Goal: Task Accomplishment & Management: Manage account settings

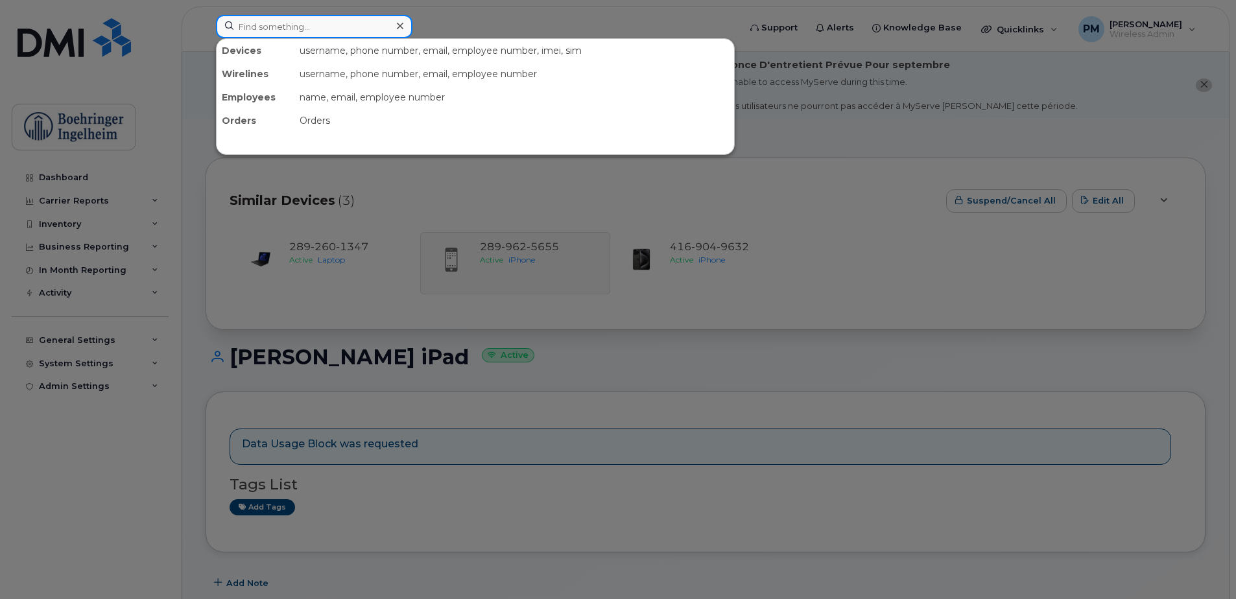
click at [247, 34] on input at bounding box center [314, 26] width 196 height 23
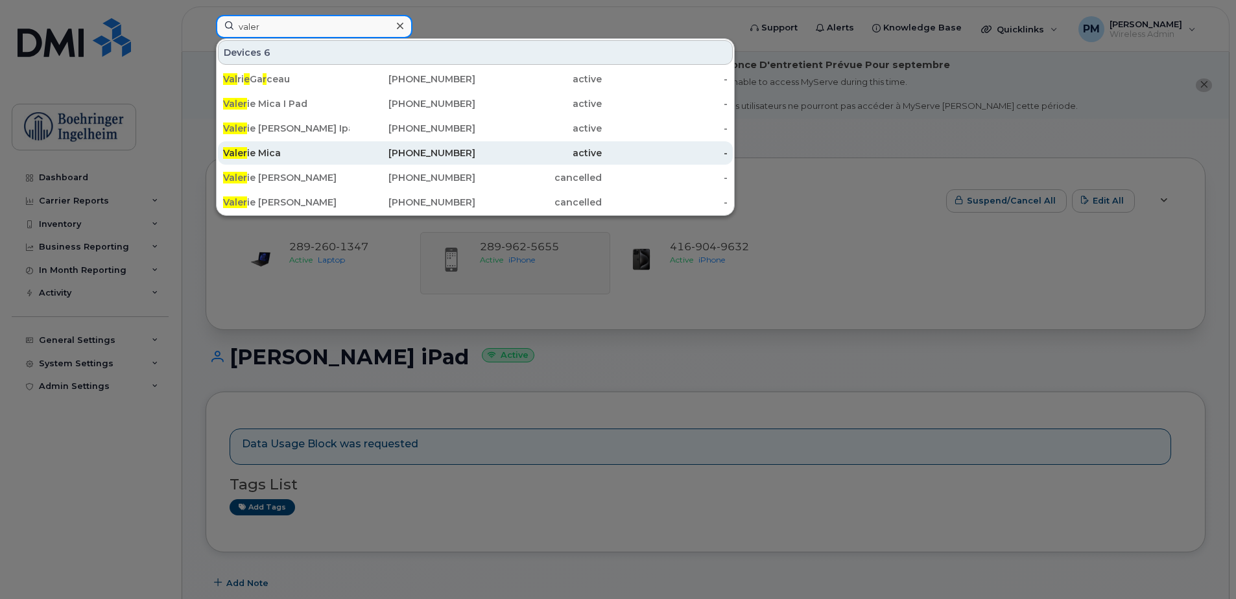
type input "valer"
click at [259, 150] on div "Valer ie Mica" at bounding box center [286, 153] width 126 height 13
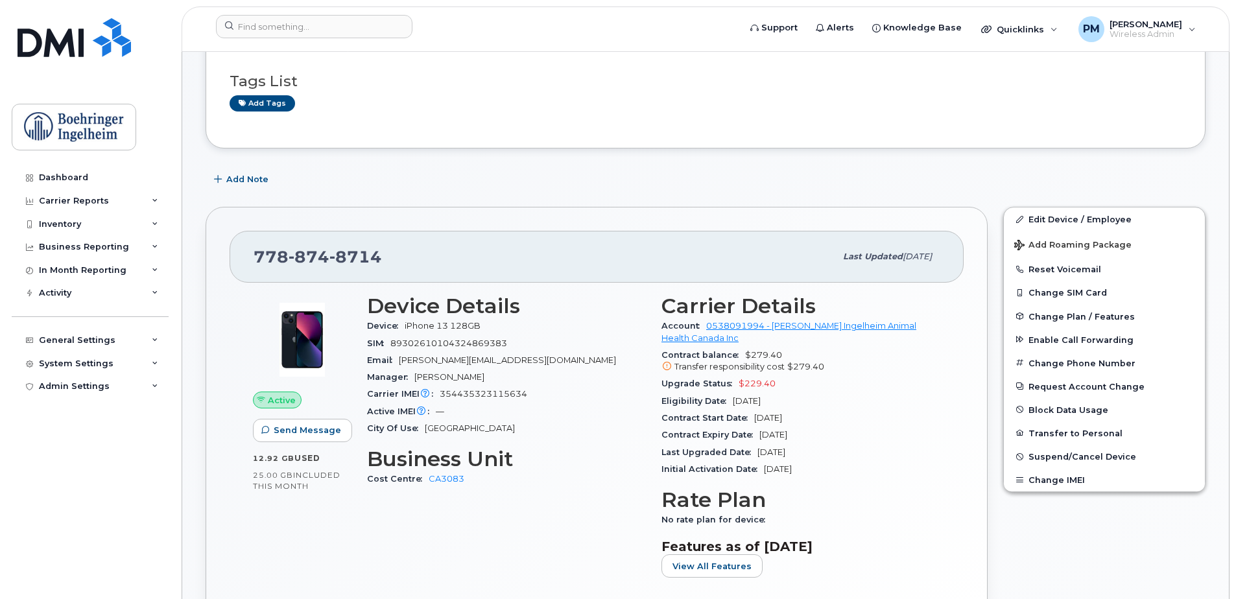
scroll to position [275, 0]
click at [1081, 209] on link "Edit Device / Employee" at bounding box center [1104, 218] width 201 height 23
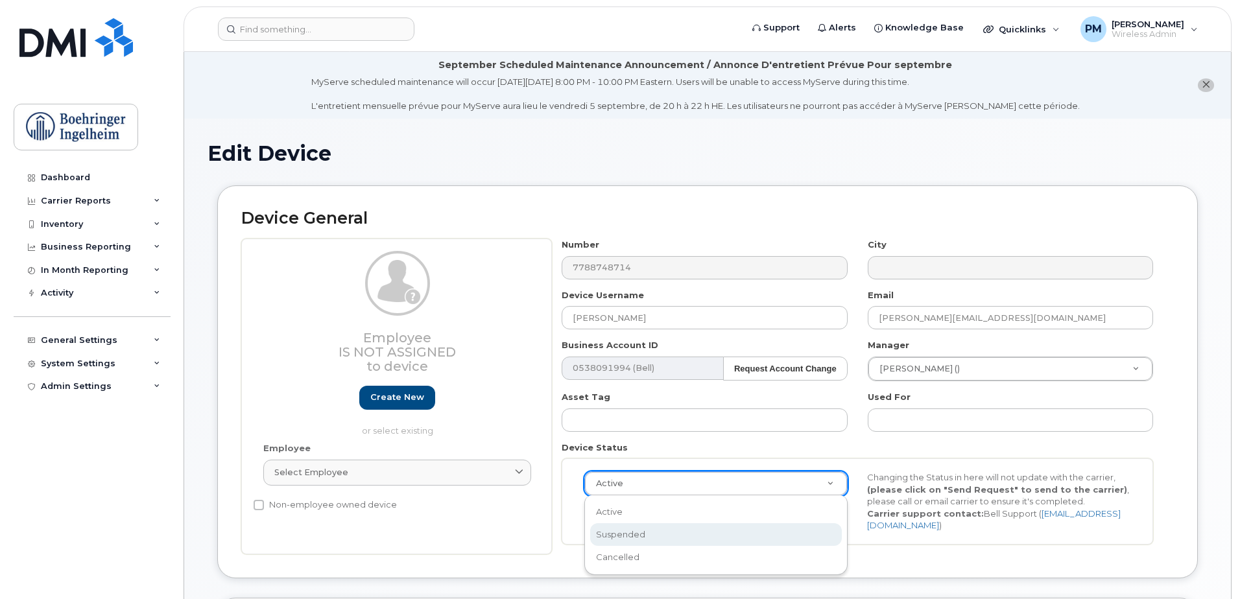
scroll to position [0, 4]
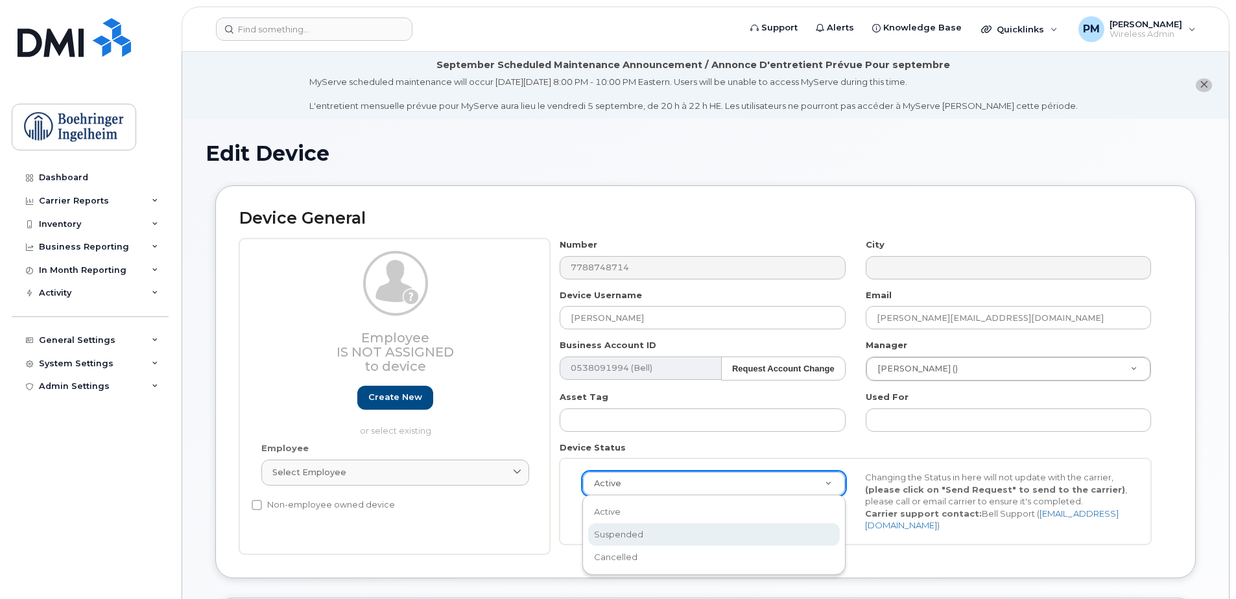
select select "suspended"
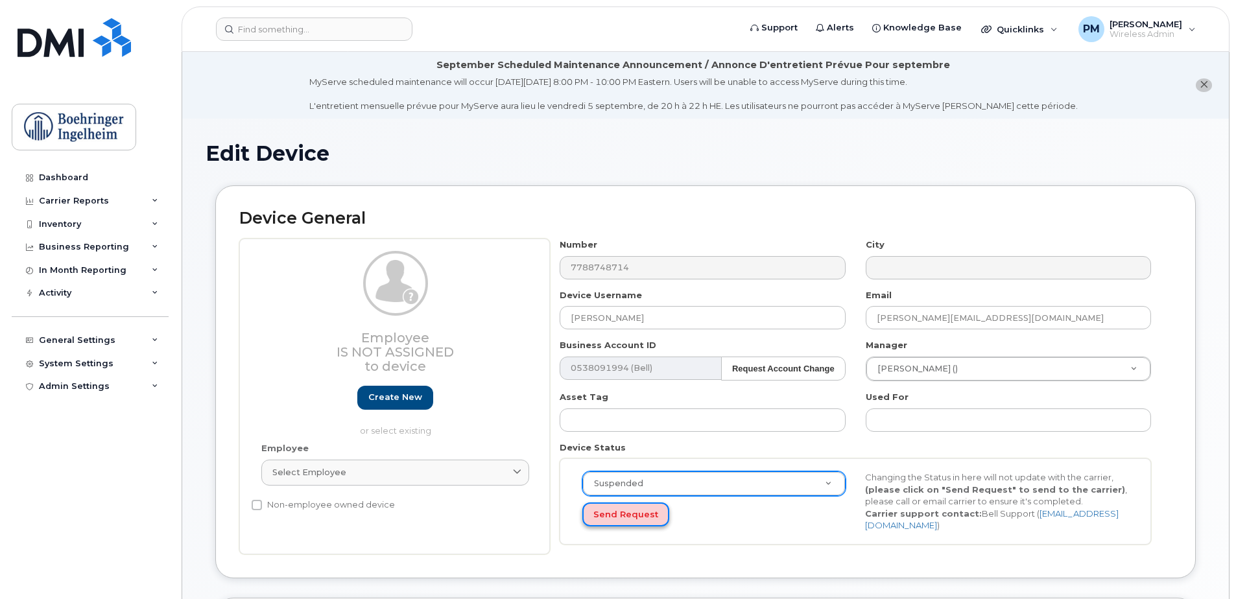
click at [615, 514] on button "Send Request" at bounding box center [625, 514] width 87 height 24
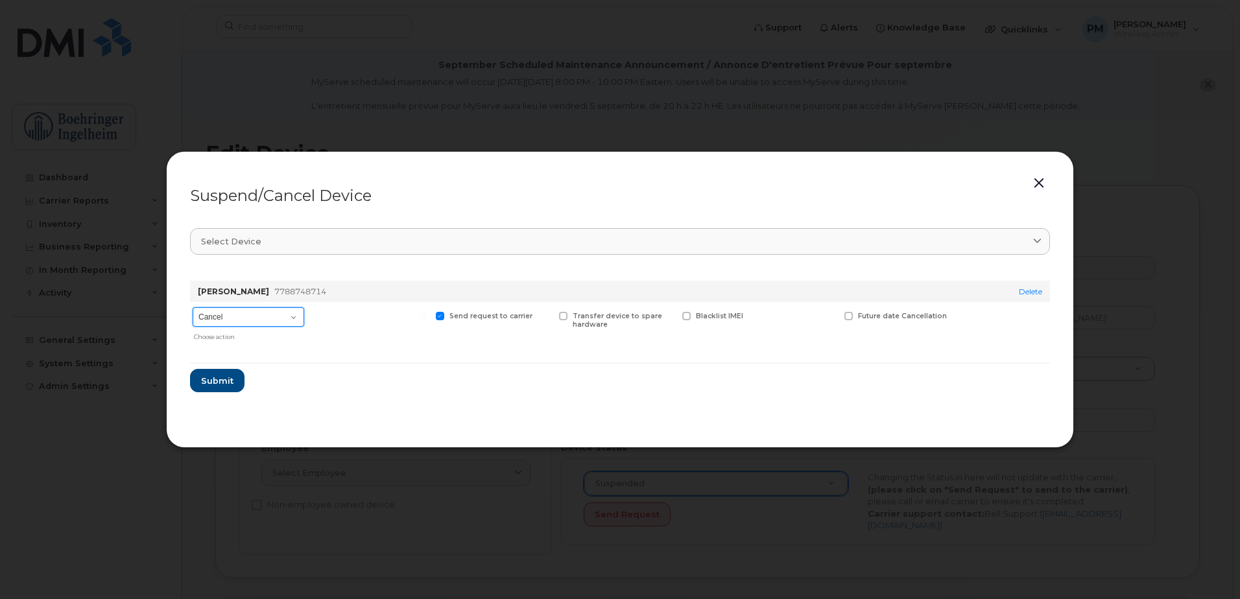
click at [266, 312] on select "Cancel Suspend - Extend Suspension Suspend - Reduced Rate Suspend - Full Rate S…" at bounding box center [249, 316] width 112 height 19
select select "[object Object]"
click at [193, 307] on select "Cancel Suspend - Extend Suspension Suspend - Reduced Rate Suspend - Full Rate S…" at bounding box center [249, 316] width 112 height 19
click at [222, 380] on span "Submit" at bounding box center [216, 381] width 32 height 12
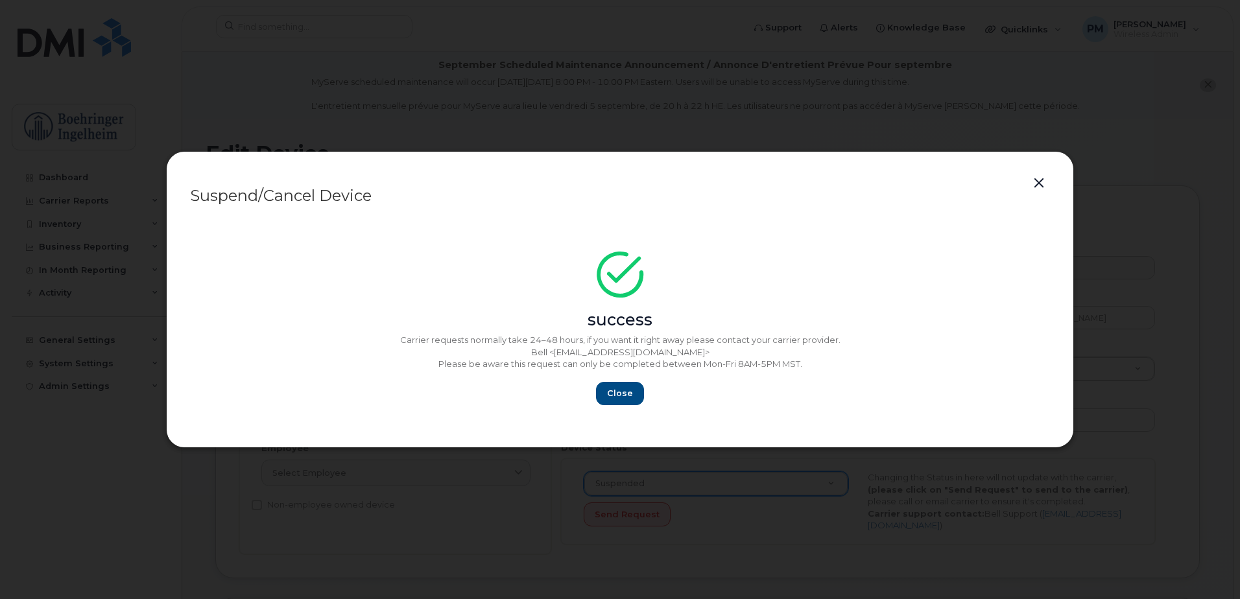
click at [1035, 186] on button "button" at bounding box center [1038, 183] width 19 height 18
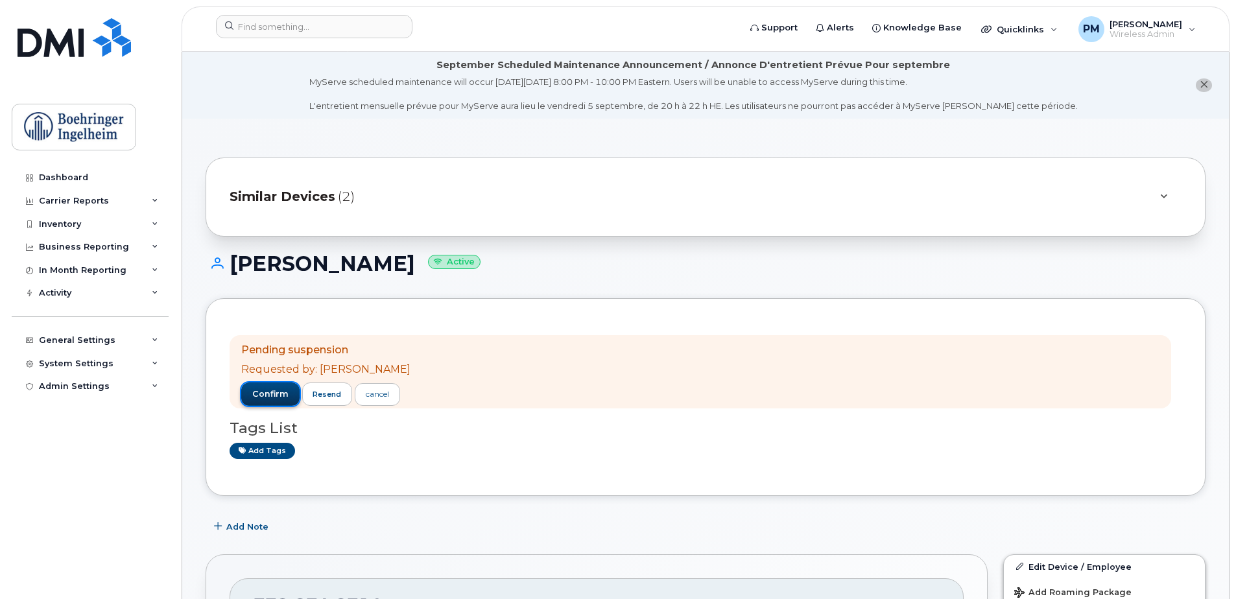
click at [270, 399] on span "confirm" at bounding box center [270, 394] width 36 height 12
click at [276, 397] on span "confirm" at bounding box center [270, 394] width 36 height 12
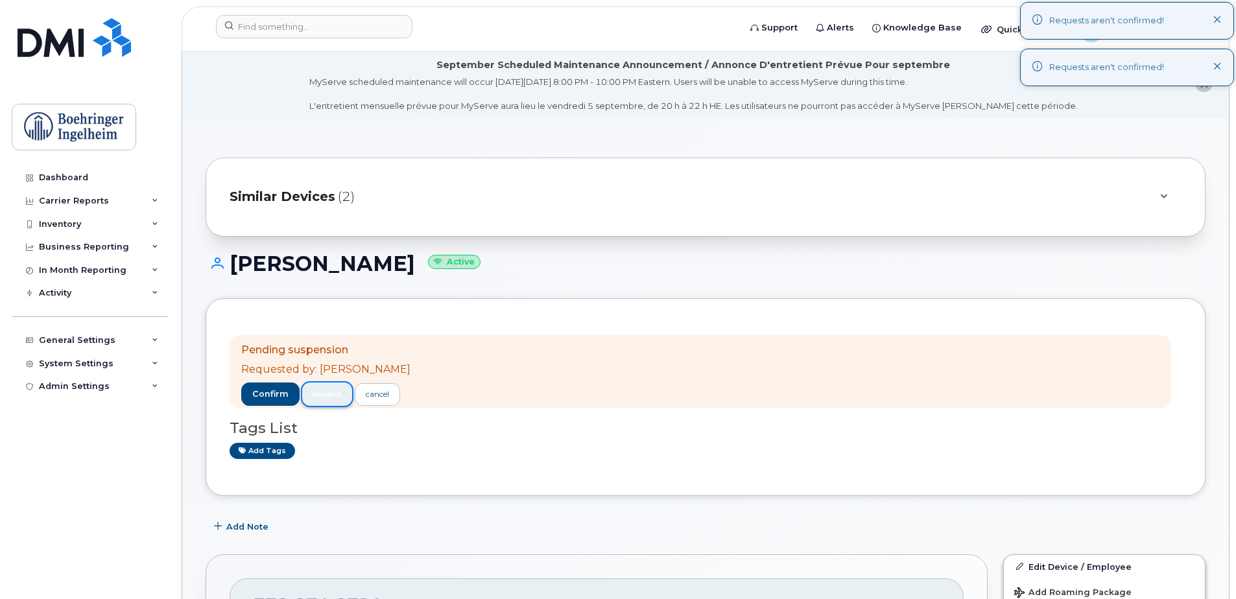
click at [346, 389] on button "resend" at bounding box center [327, 394] width 51 height 23
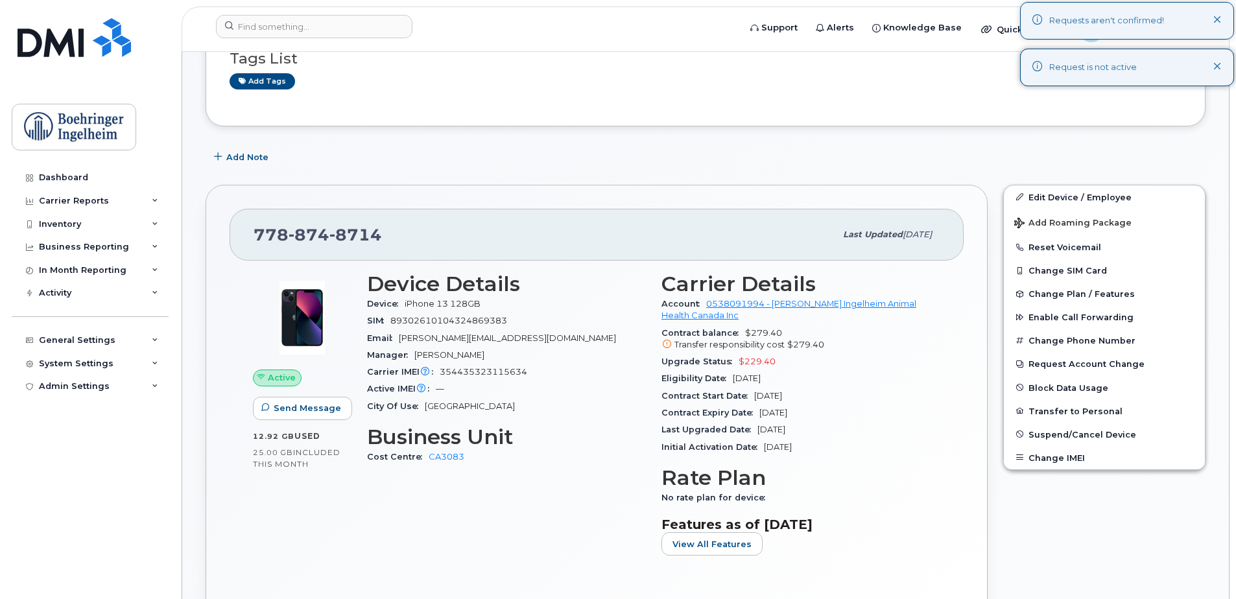
scroll to position [383, 0]
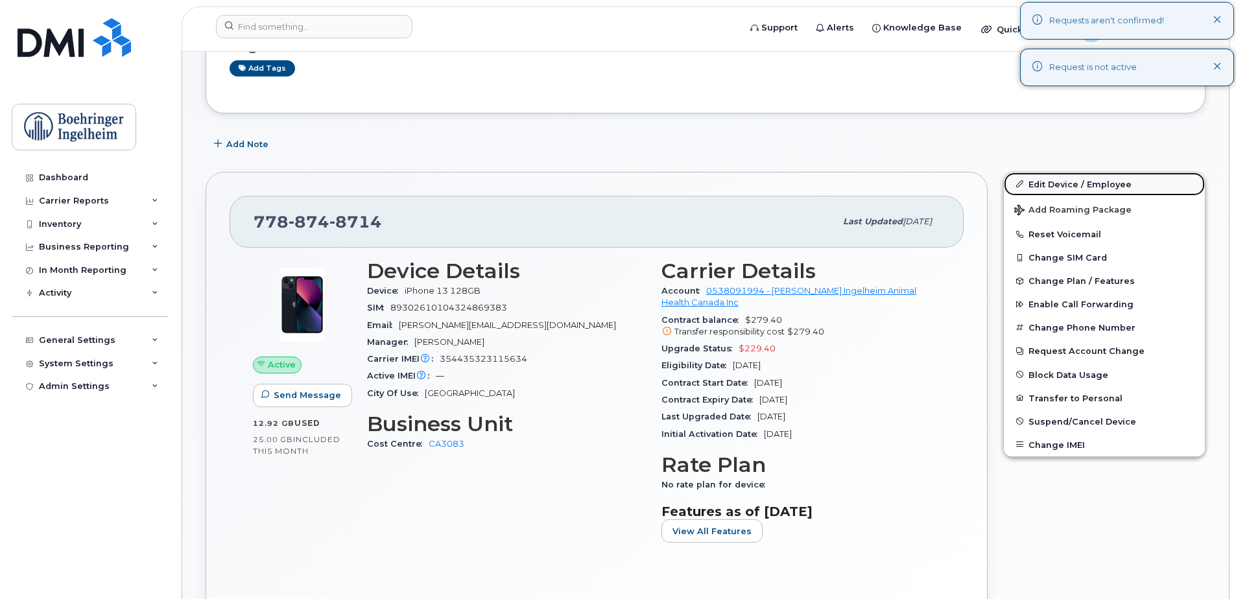
click at [1121, 182] on link "Edit Device / Employee" at bounding box center [1104, 183] width 201 height 23
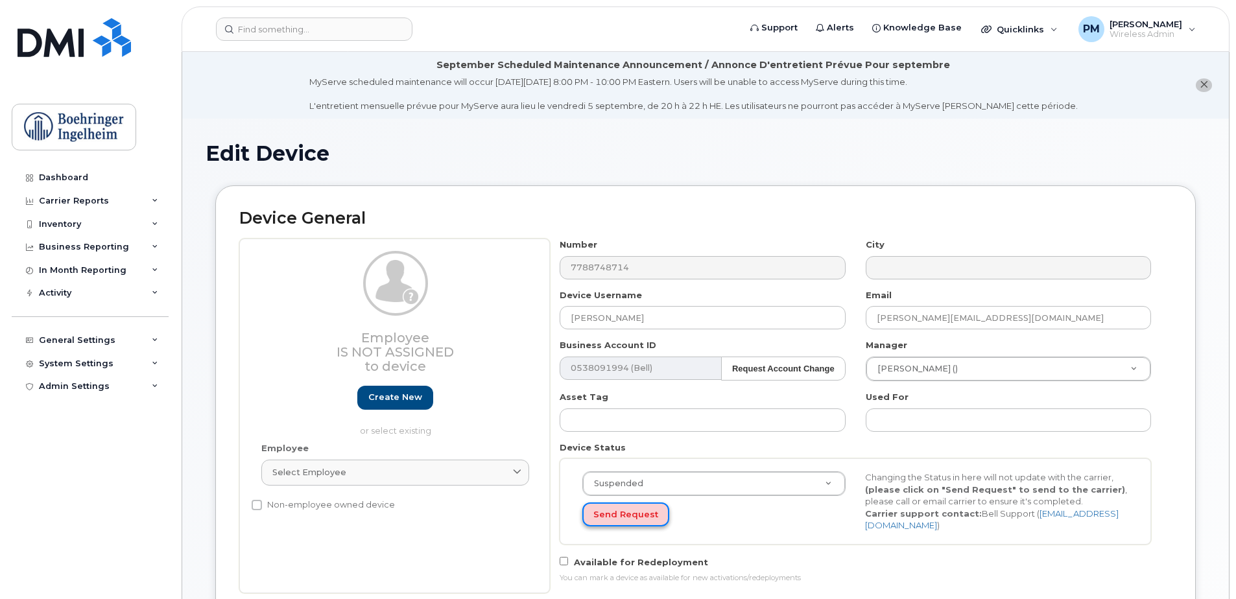
click at [613, 525] on button "Send Request" at bounding box center [625, 514] width 87 height 24
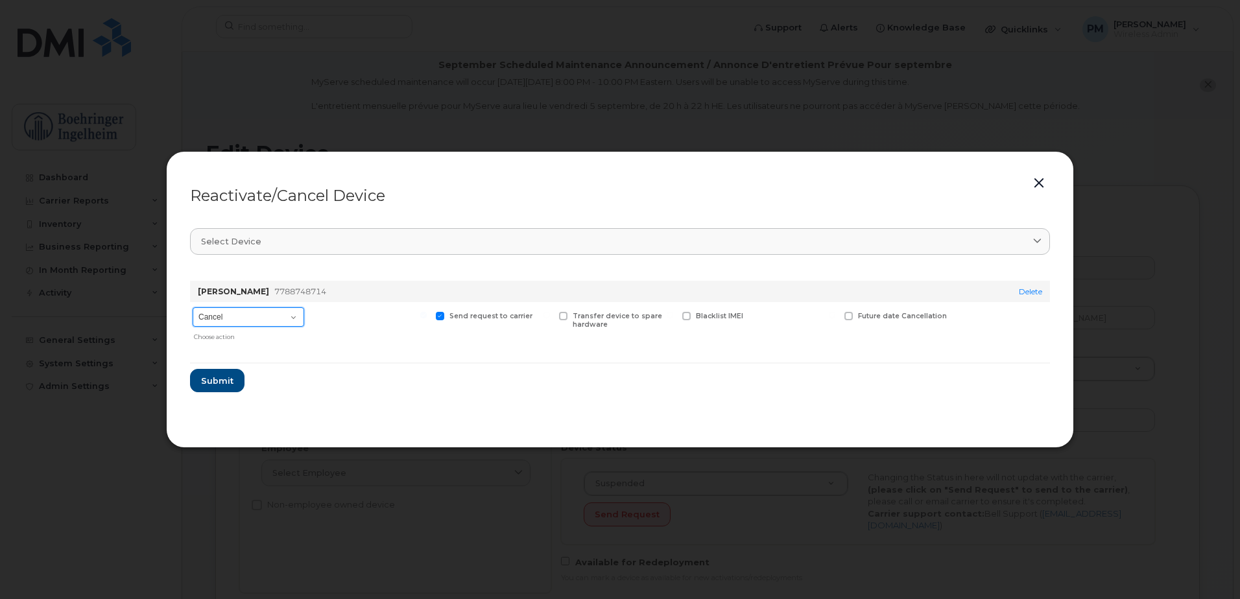
click at [241, 318] on select "Cancel Suspend - Extend Suspension Reactivate" at bounding box center [249, 316] width 112 height 19
click at [378, 381] on form "Valerie Mica 7788748714 Delete Cancel Suspend - Extend Suspension Reactivate Ch…" at bounding box center [620, 331] width 860 height 122
click at [1044, 187] on button "button" at bounding box center [1038, 183] width 19 height 18
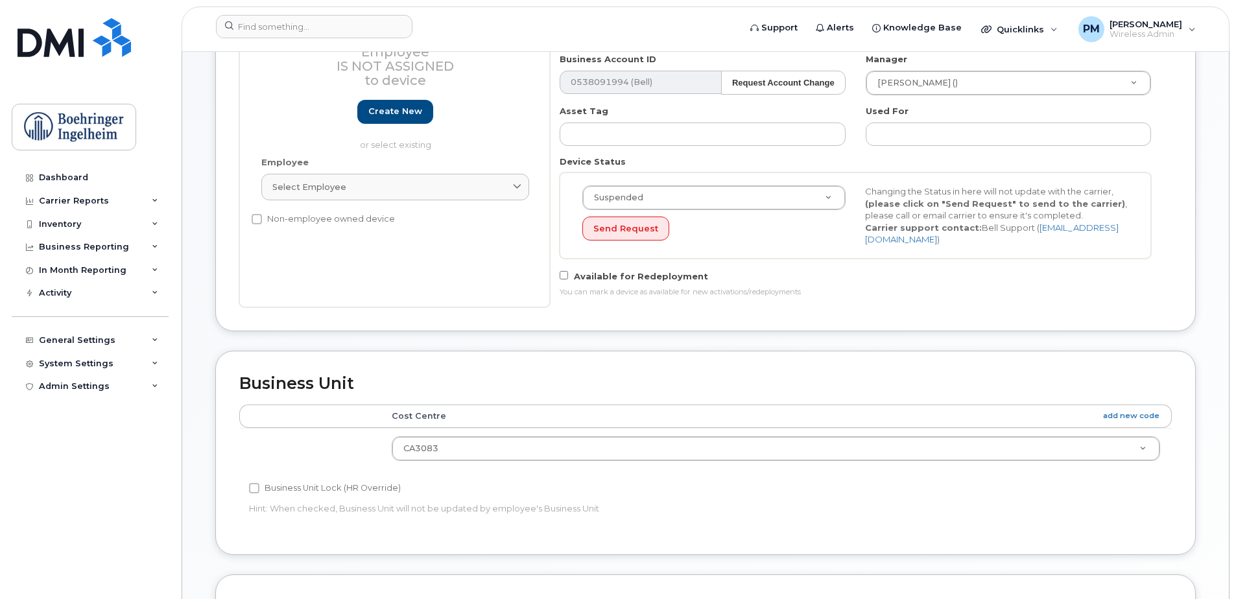
scroll to position [648, 0]
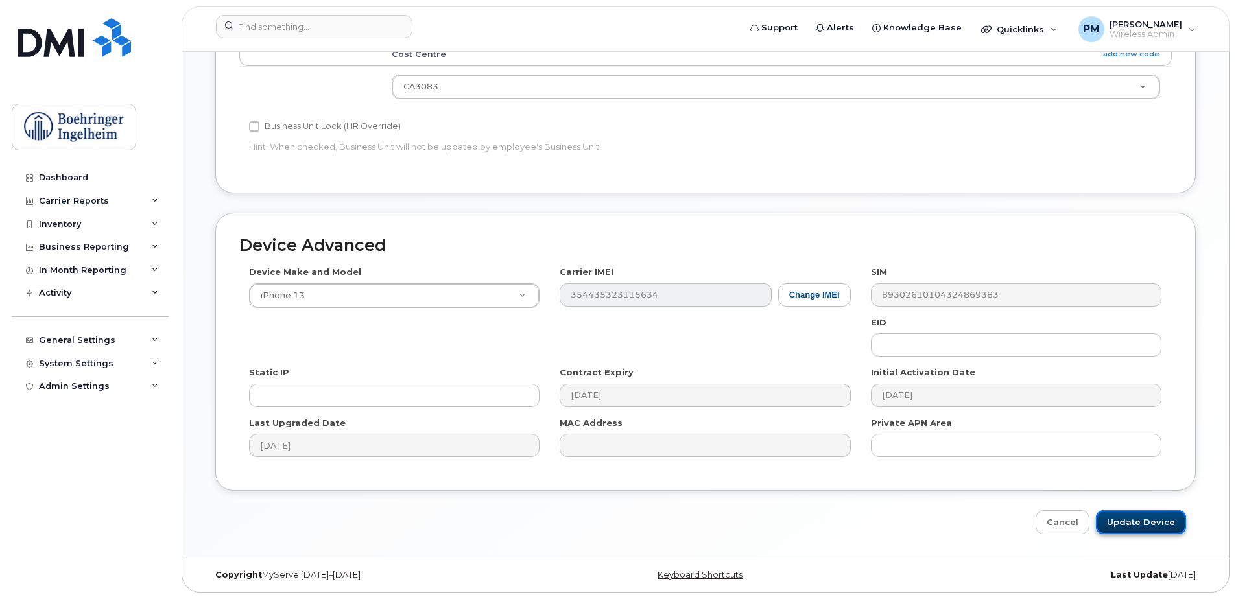
click at [1159, 530] on input "Update Device" at bounding box center [1141, 522] width 90 height 24
type input "Saving..."
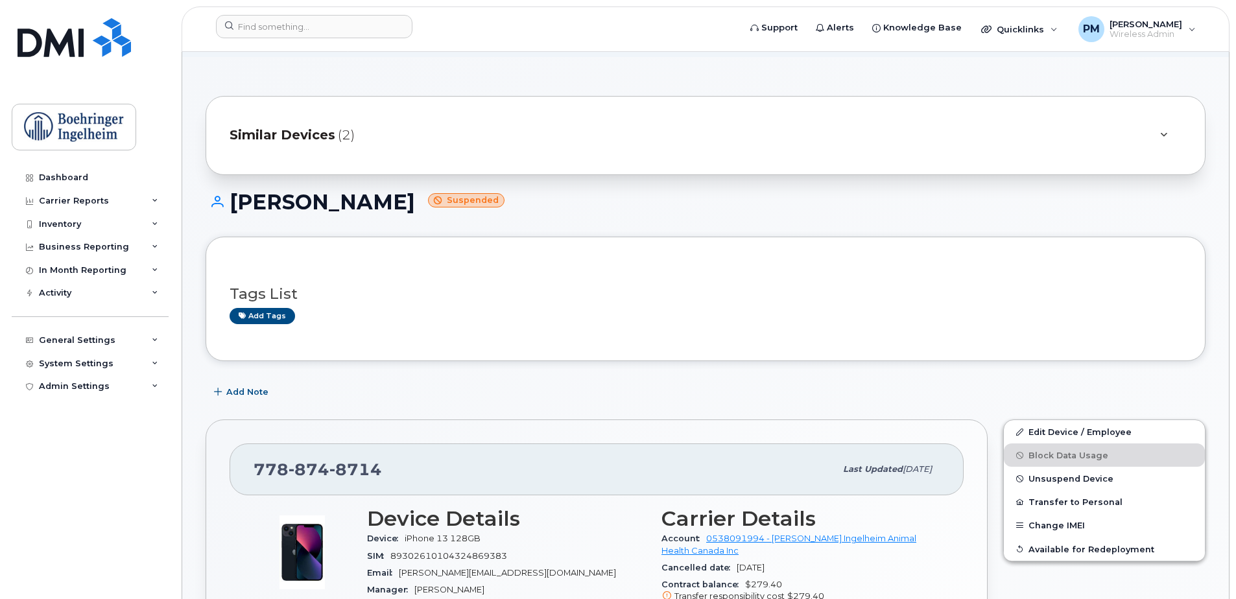
scroll to position [63, 0]
click at [513, 126] on div "Similar Devices (2)" at bounding box center [687, 134] width 915 height 31
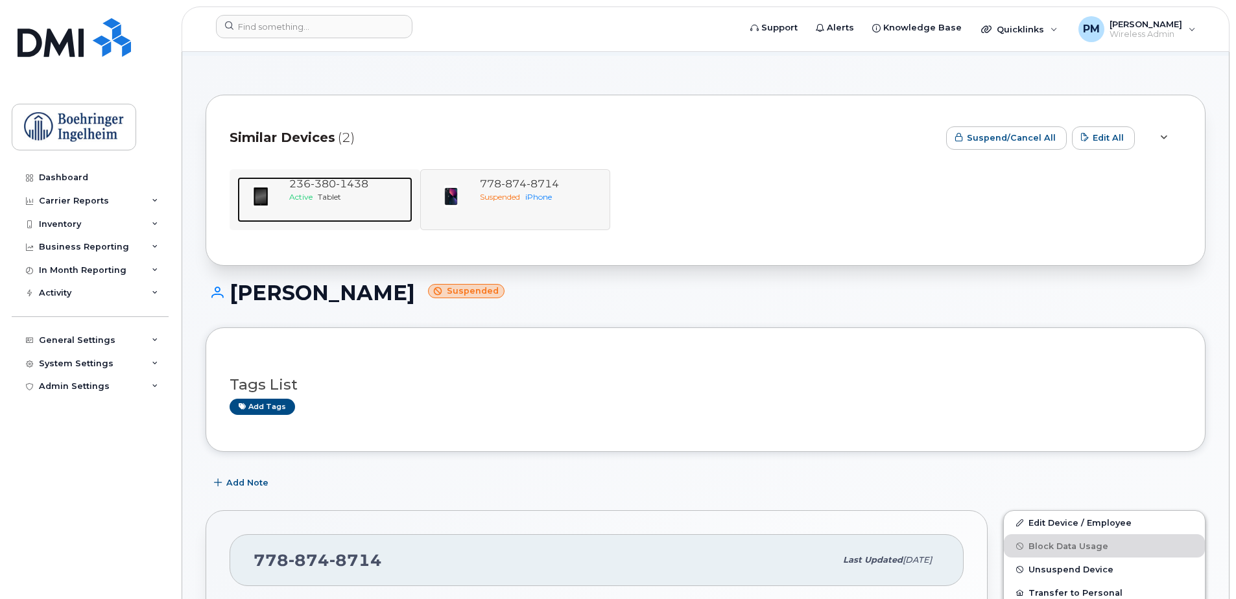
click at [332, 194] on span "Tablet" at bounding box center [329, 197] width 23 height 10
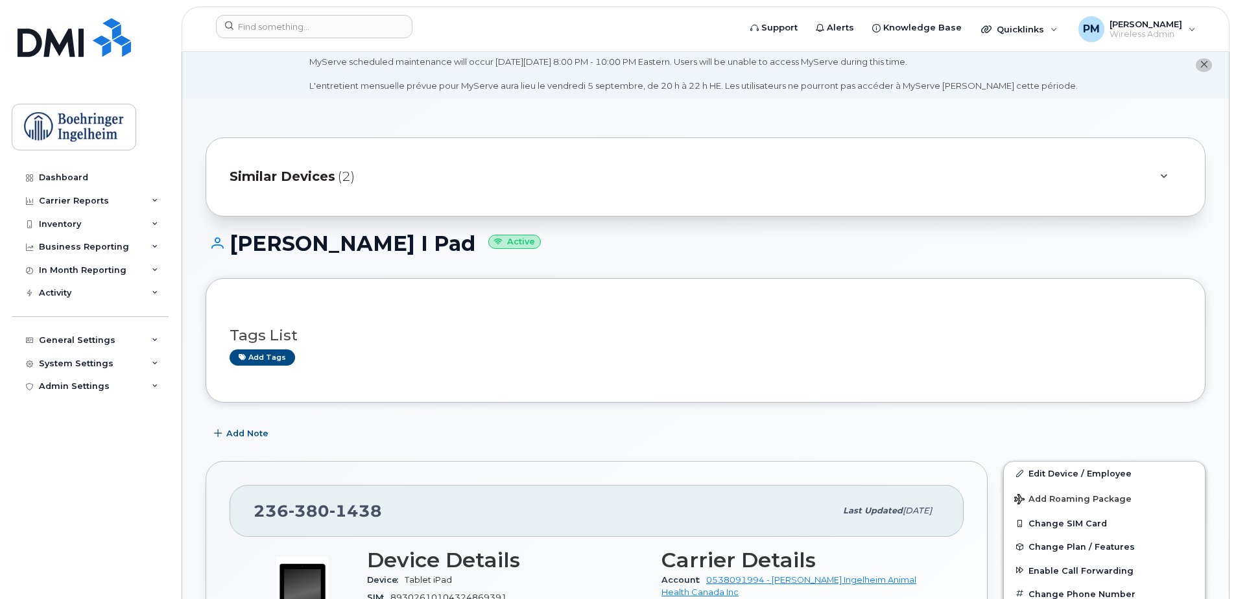
scroll to position [19, 0]
click at [344, 161] on div "Similar Devices (2)" at bounding box center [706, 177] width 1000 height 79
click at [349, 169] on span "(2)" at bounding box center [346, 177] width 17 height 19
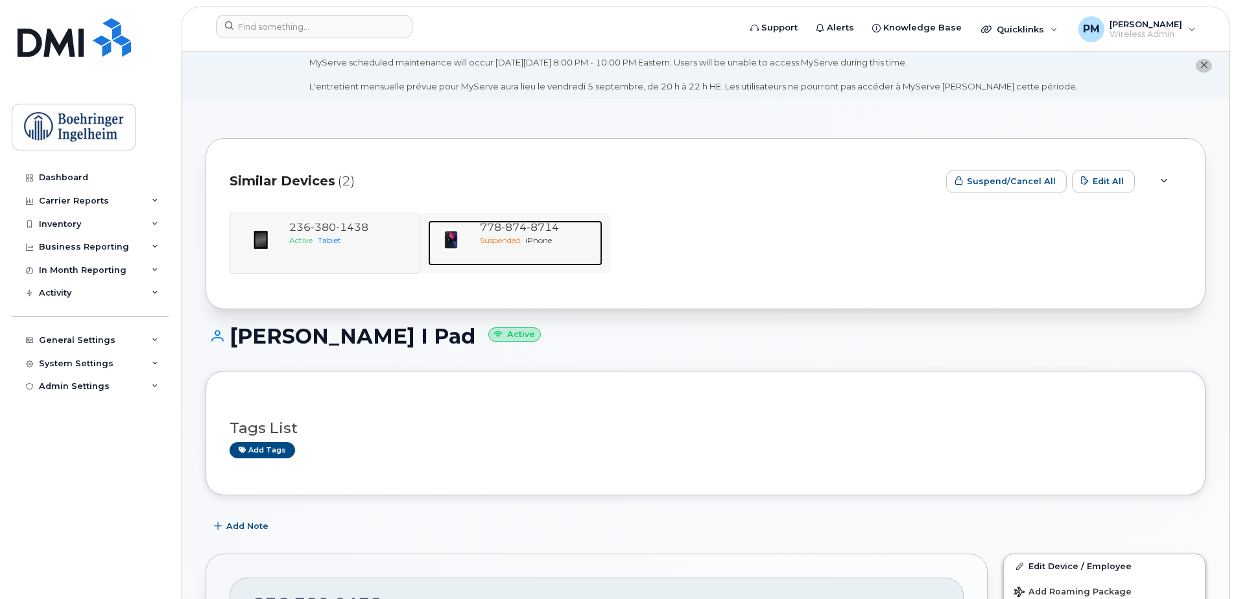
click at [491, 234] on div "778 874 8714" at bounding box center [539, 227] width 118 height 15
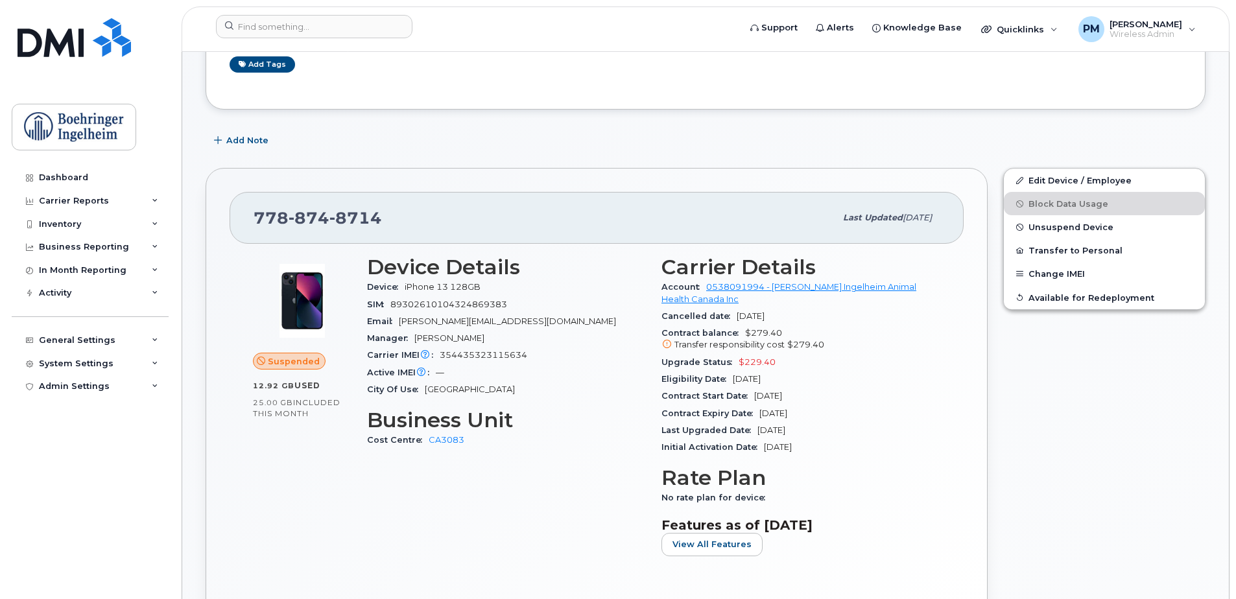
scroll to position [315, 0]
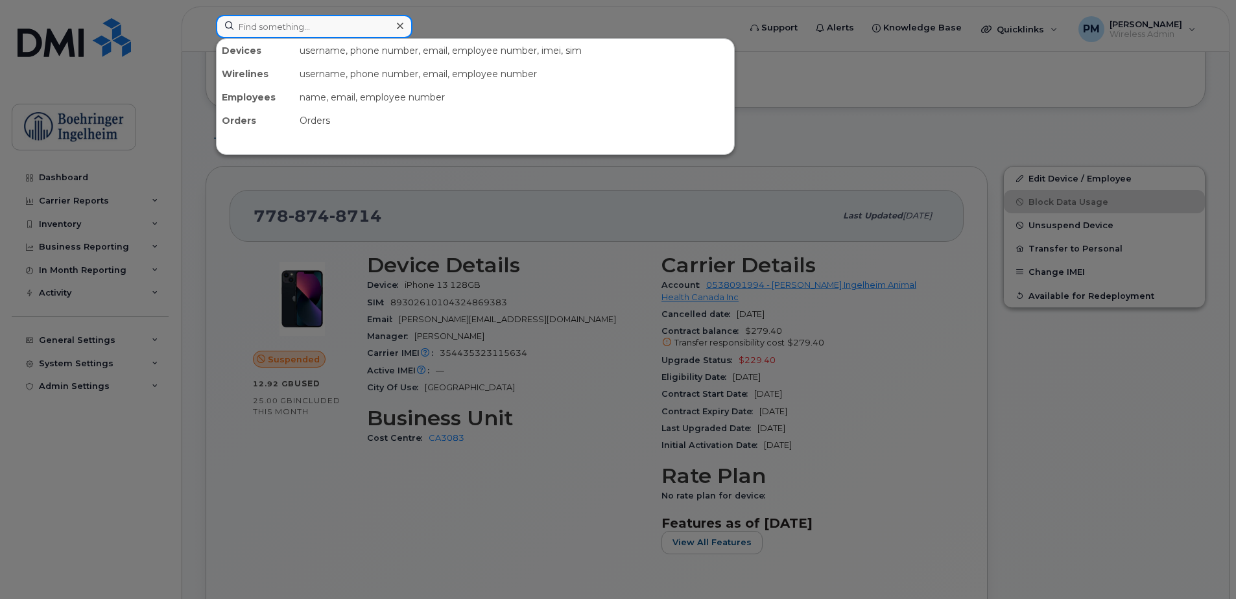
click at [359, 18] on input at bounding box center [314, 26] width 196 height 23
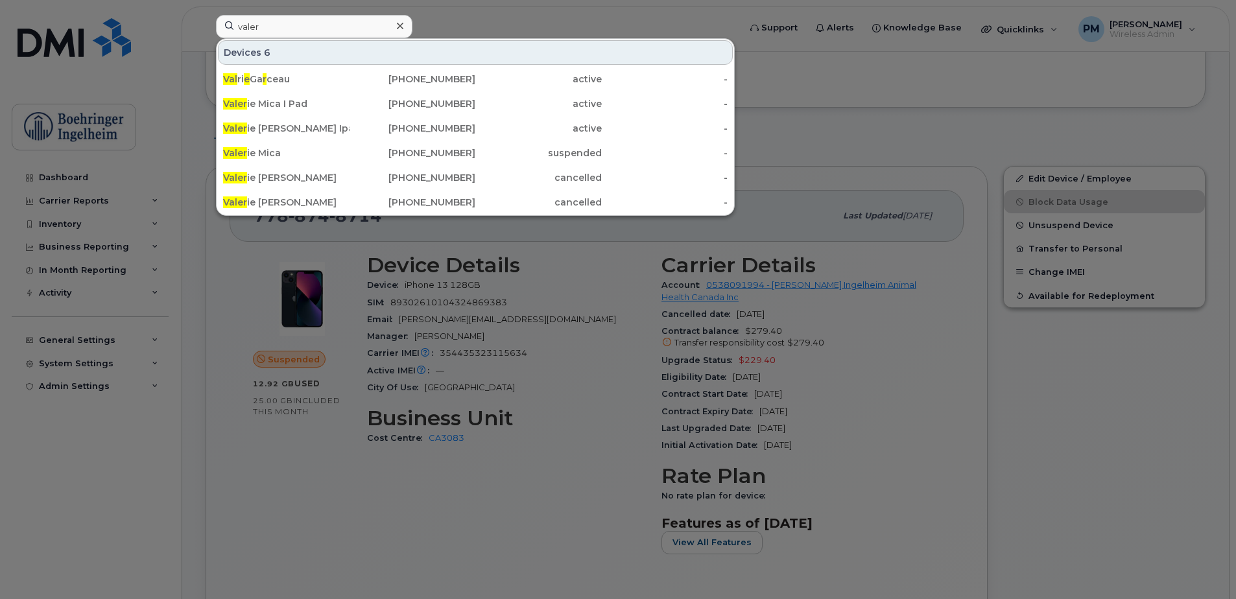
click at [295, 415] on div at bounding box center [618, 299] width 1236 height 599
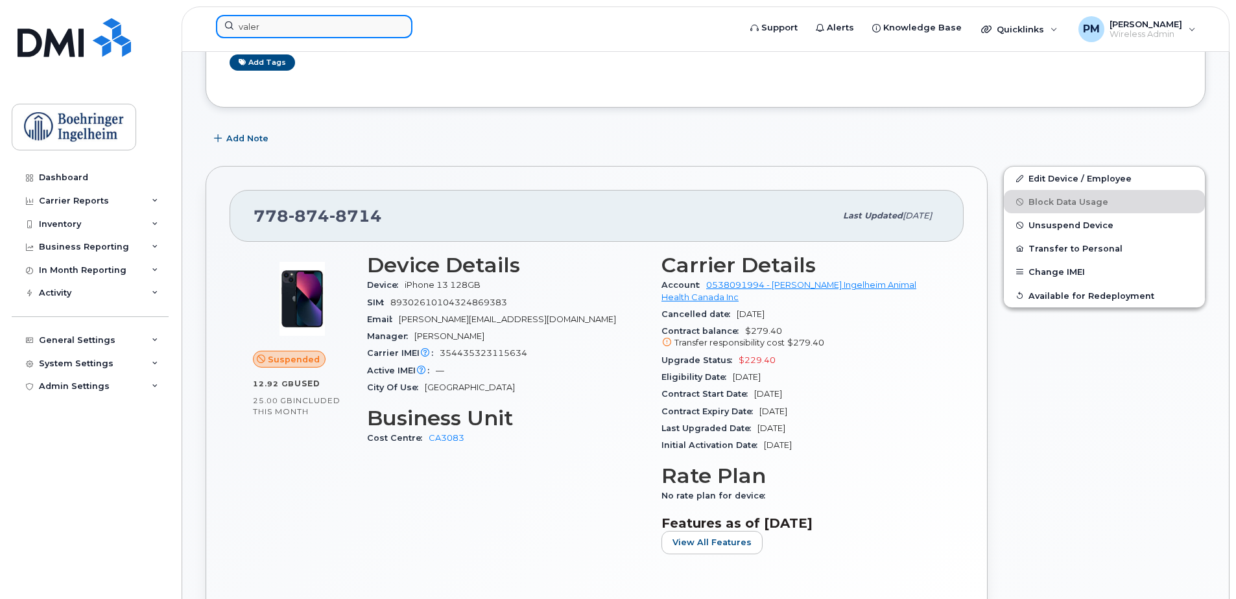
click at [319, 34] on input "valer" at bounding box center [314, 26] width 196 height 23
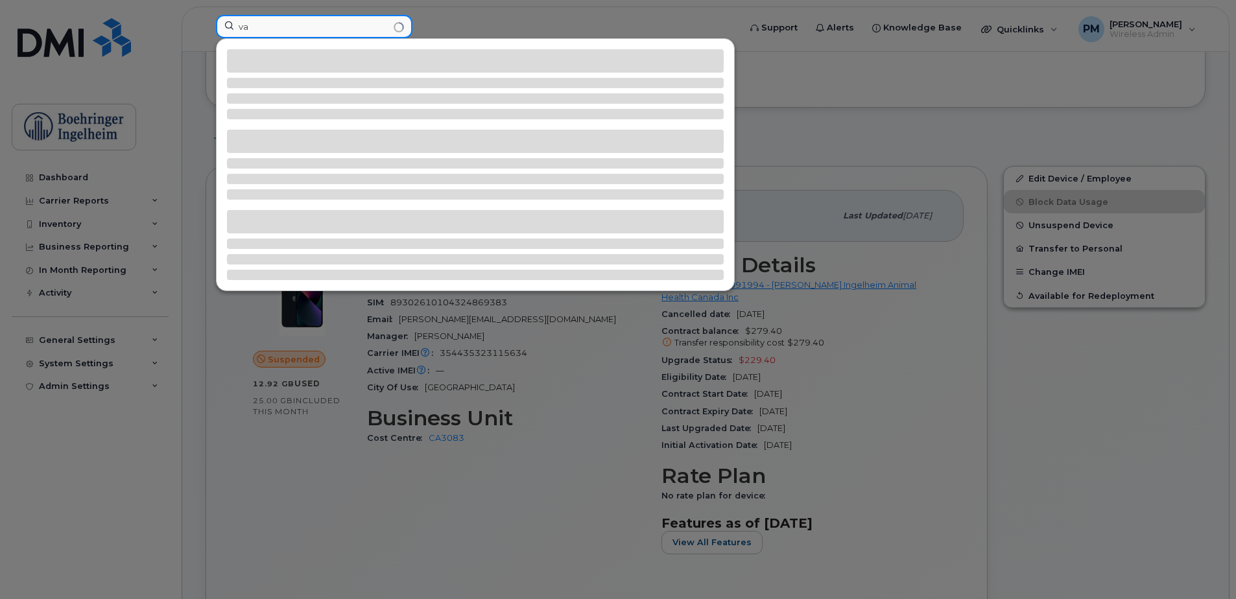
type input "v"
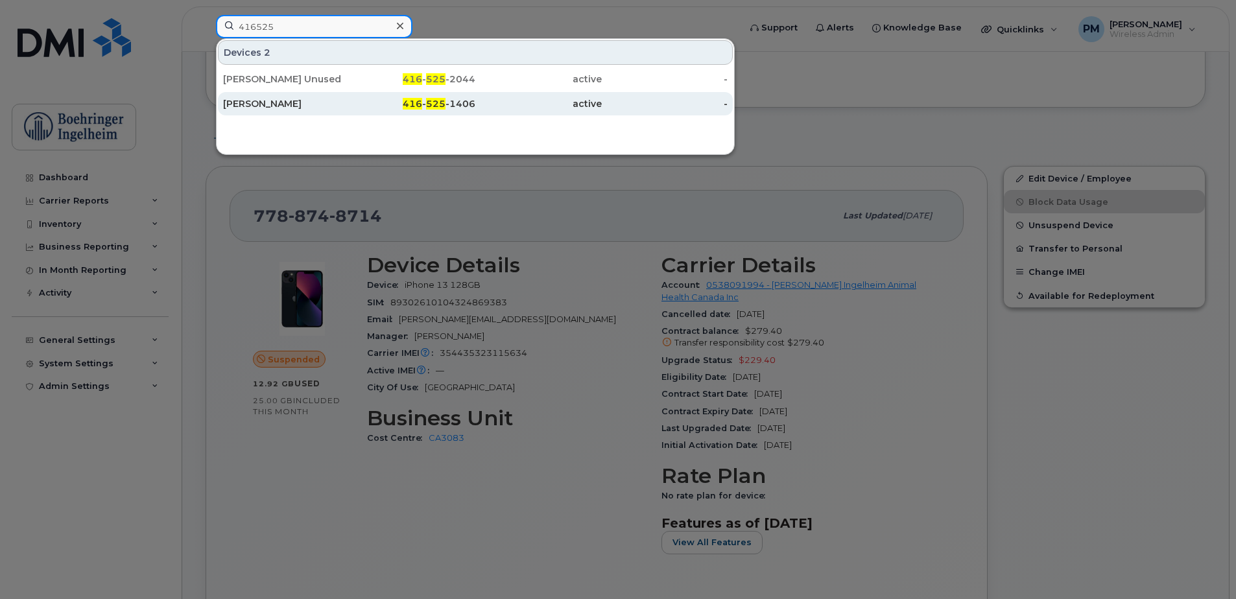
type input "416525"
click at [337, 113] on div "[PERSON_NAME]" at bounding box center [286, 103] width 126 height 23
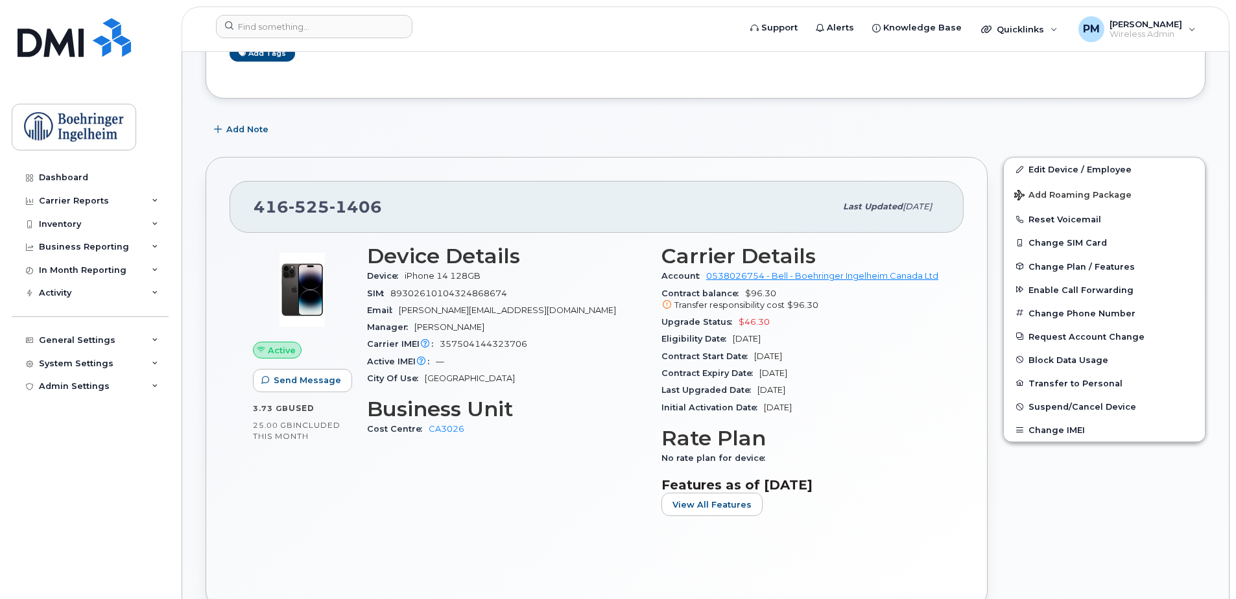
scroll to position [325, 0]
